Goal: Task Accomplishment & Management: Manage account settings

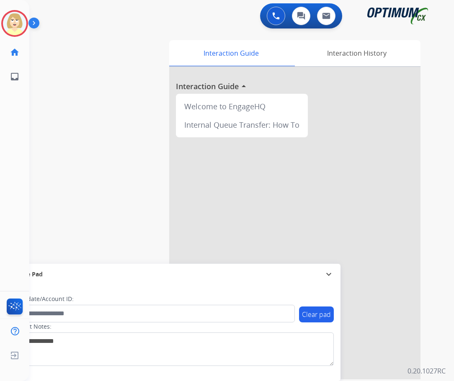
drag, startPoint x: 11, startPoint y: 22, endPoint x: 39, endPoint y: 29, distance: 28.7
click at [11, 21] on img at bounding box center [14, 23] width 23 height 23
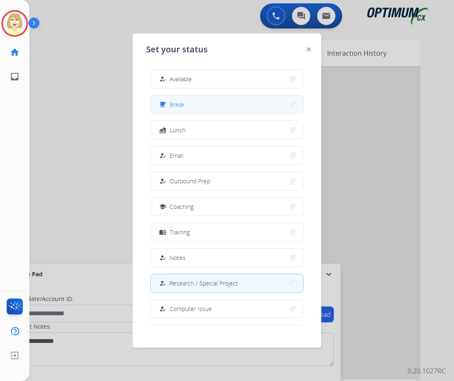
click at [176, 103] on span "Break" at bounding box center [177, 104] width 15 height 9
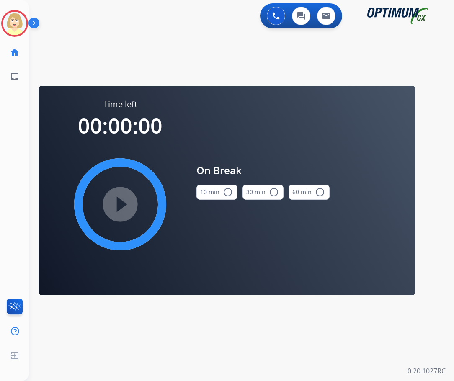
click at [213, 190] on button "10 min radio_button_unchecked" at bounding box center [216, 192] width 41 height 15
click at [115, 205] on mat-icon "play_circle_filled" at bounding box center [120, 204] width 10 height 10
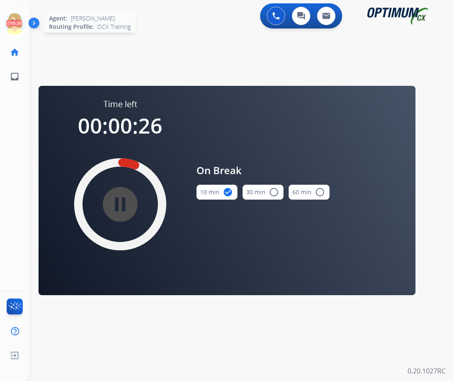
click at [17, 18] on icon at bounding box center [14, 23] width 27 height 27
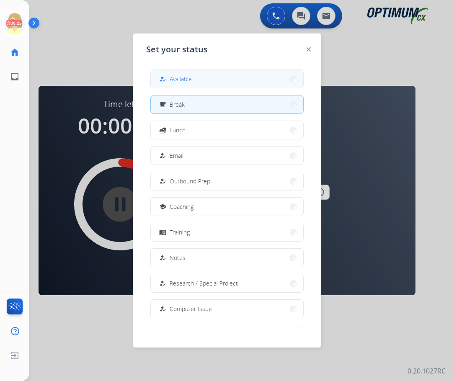
click at [175, 79] on span "Available" at bounding box center [181, 79] width 22 height 9
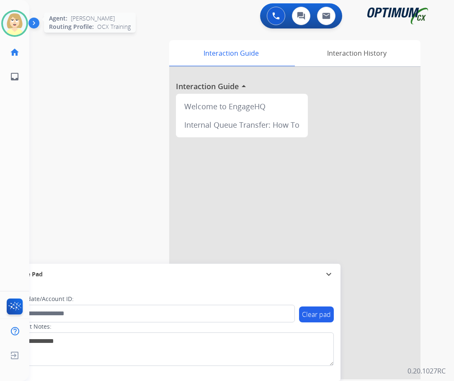
click at [8, 23] on img at bounding box center [14, 23] width 23 height 23
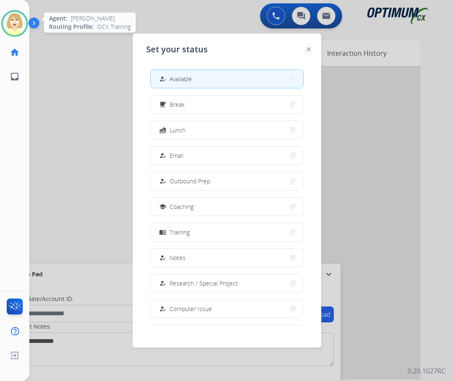
click at [9, 19] on img at bounding box center [14, 23] width 23 height 23
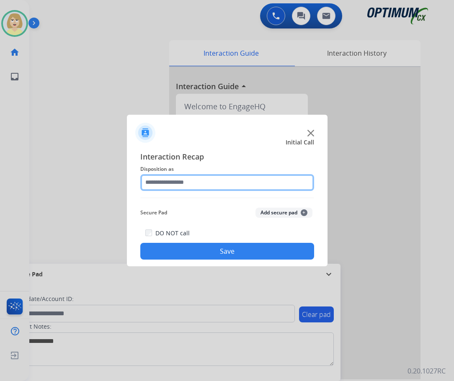
click at [181, 181] on input "text" at bounding box center [227, 182] width 174 height 17
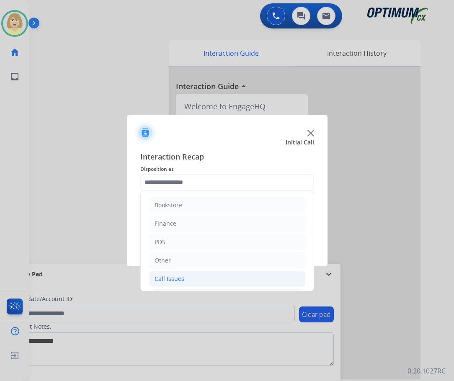
click at [164, 277] on div "Call Issues" at bounding box center [170, 279] width 30 height 8
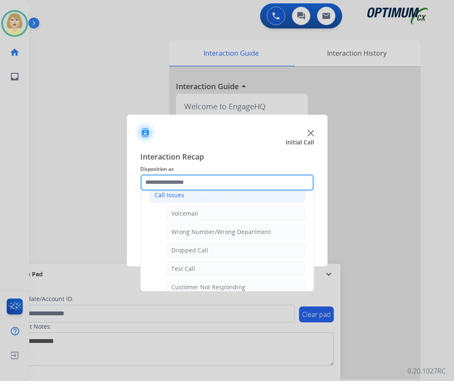
scroll to position [126, 0]
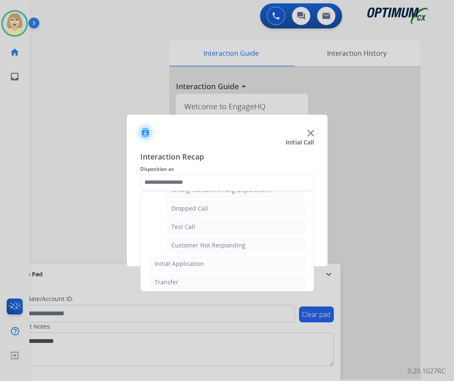
click at [217, 243] on div "Customer Not Responding" at bounding box center [208, 245] width 74 height 8
type input "**********"
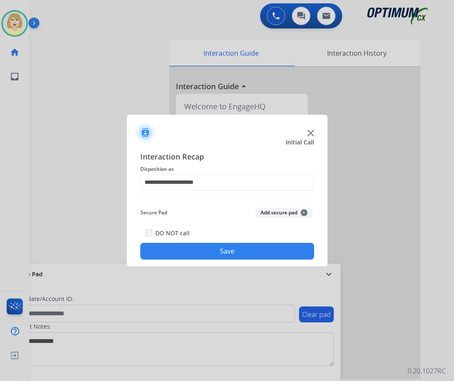
click at [205, 255] on button "Save" at bounding box center [227, 251] width 174 height 17
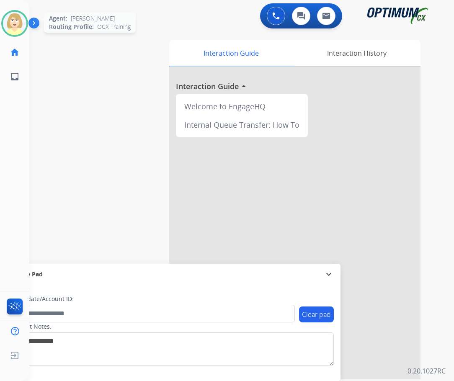
click at [16, 20] on img at bounding box center [14, 23] width 23 height 23
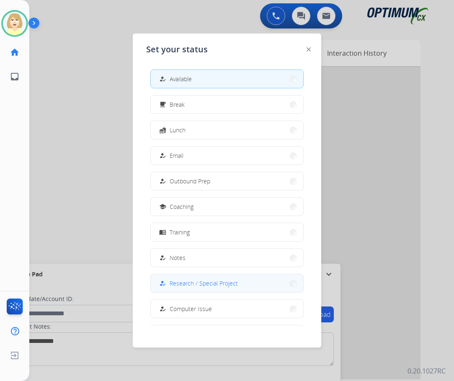
scroll to position [79, 0]
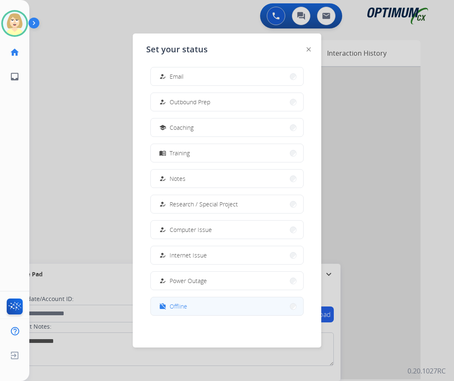
click at [174, 307] on span "Offline" at bounding box center [179, 306] width 18 height 9
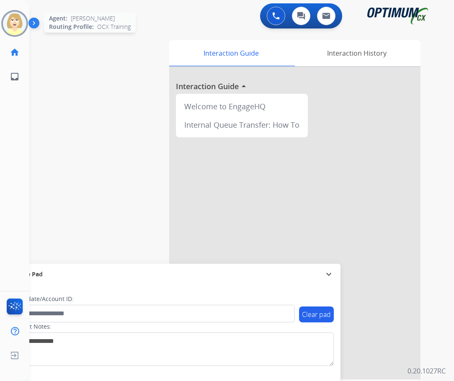
click at [12, 20] on img at bounding box center [14, 23] width 23 height 23
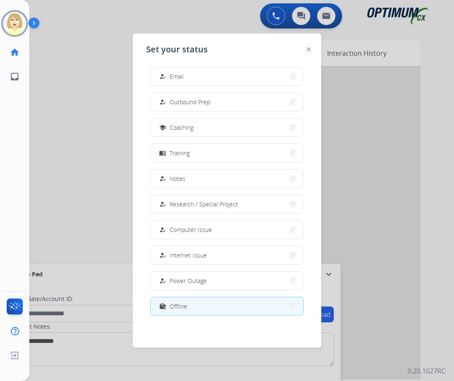
click at [180, 303] on span "Offline" at bounding box center [179, 306] width 18 height 9
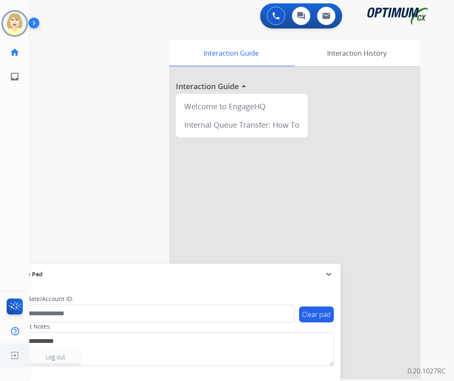
click at [55, 357] on span "Log out" at bounding box center [56, 357] width 20 height 8
